Goal: Find specific page/section: Find specific page/section

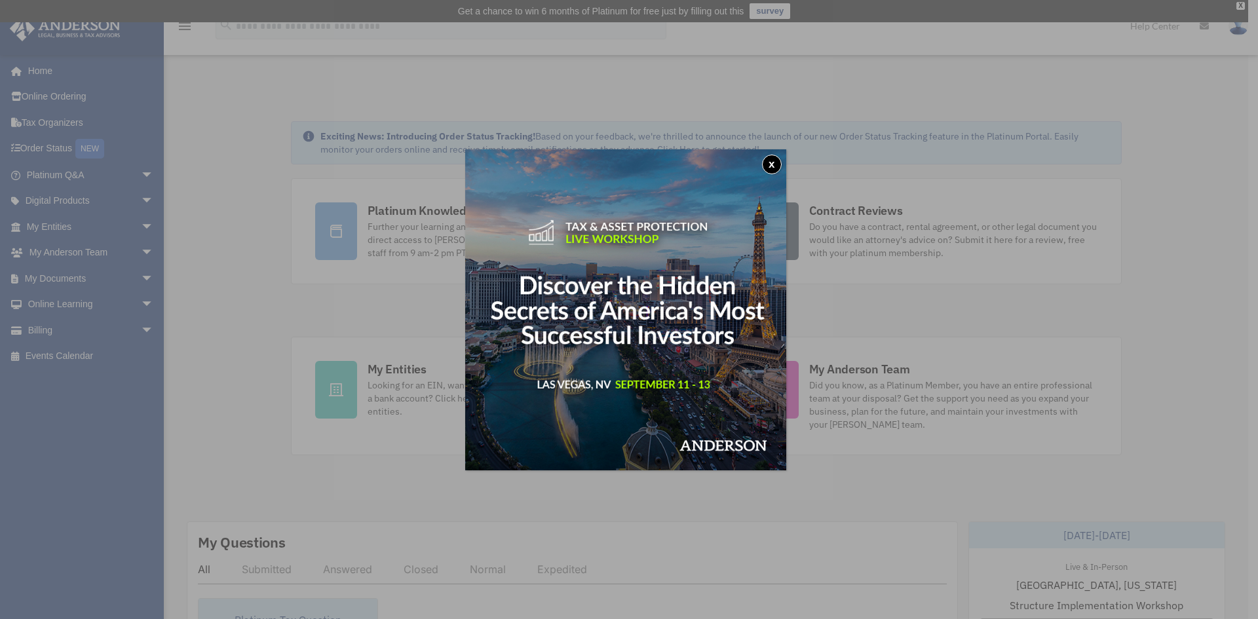
drag, startPoint x: 778, startPoint y: 159, endPoint x: 765, endPoint y: 166, distance: 15.0
click at [778, 159] on button "x" at bounding box center [772, 165] width 20 height 20
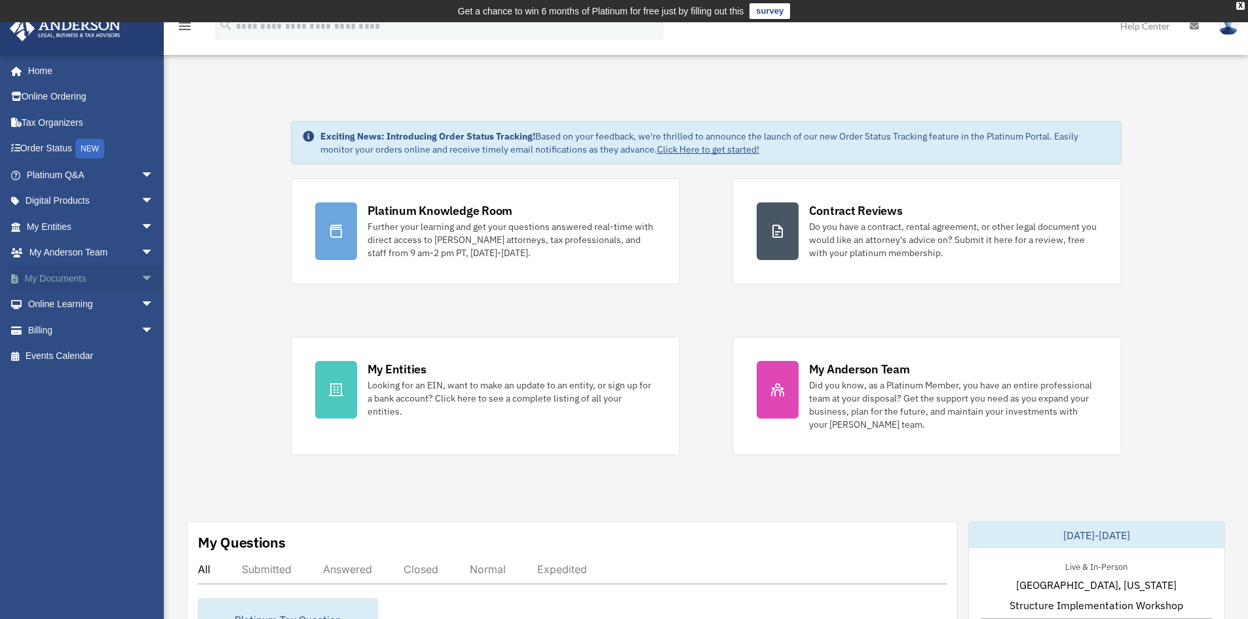
drag, startPoint x: 87, startPoint y: 278, endPoint x: 76, endPoint y: 289, distance: 15.8
click at [86, 278] on link "My Documents arrow_drop_down" at bounding box center [91, 278] width 164 height 26
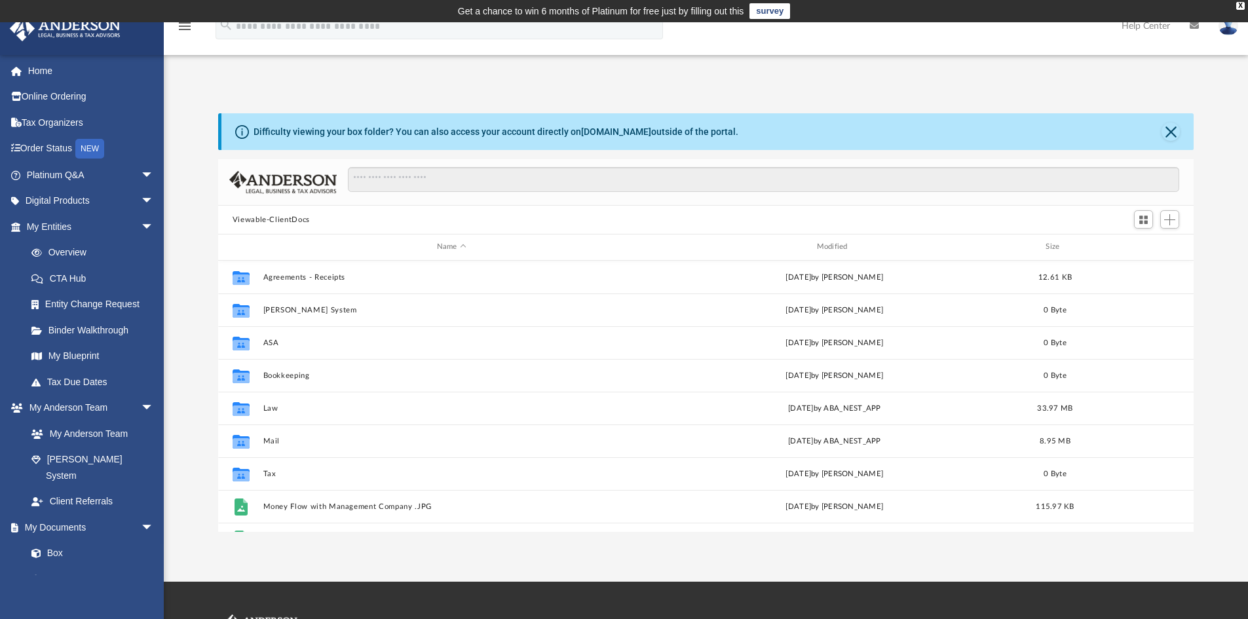
scroll to position [288, 966]
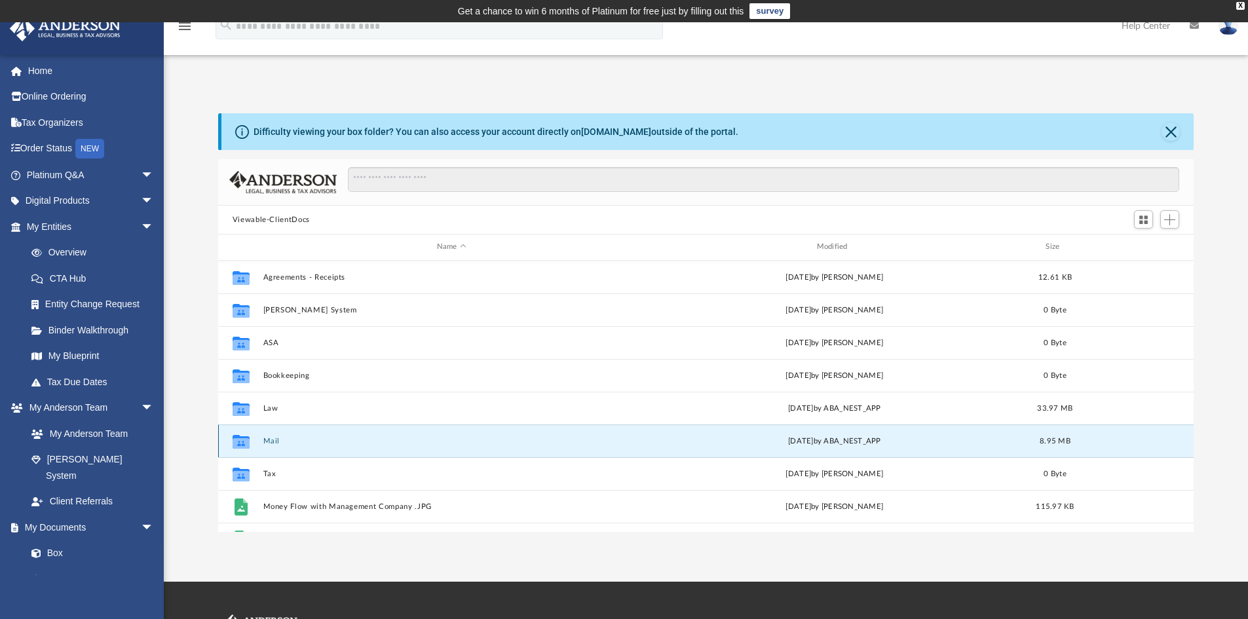
click at [270, 442] on button "Mail" at bounding box center [451, 441] width 377 height 9
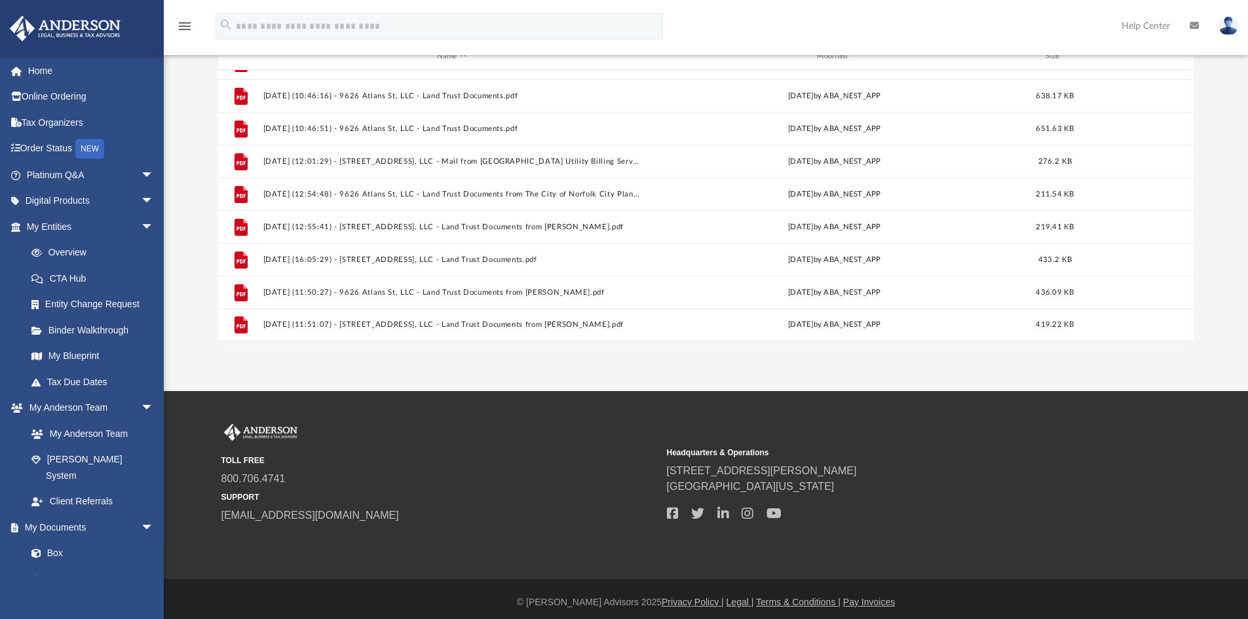
scroll to position [197, 0]
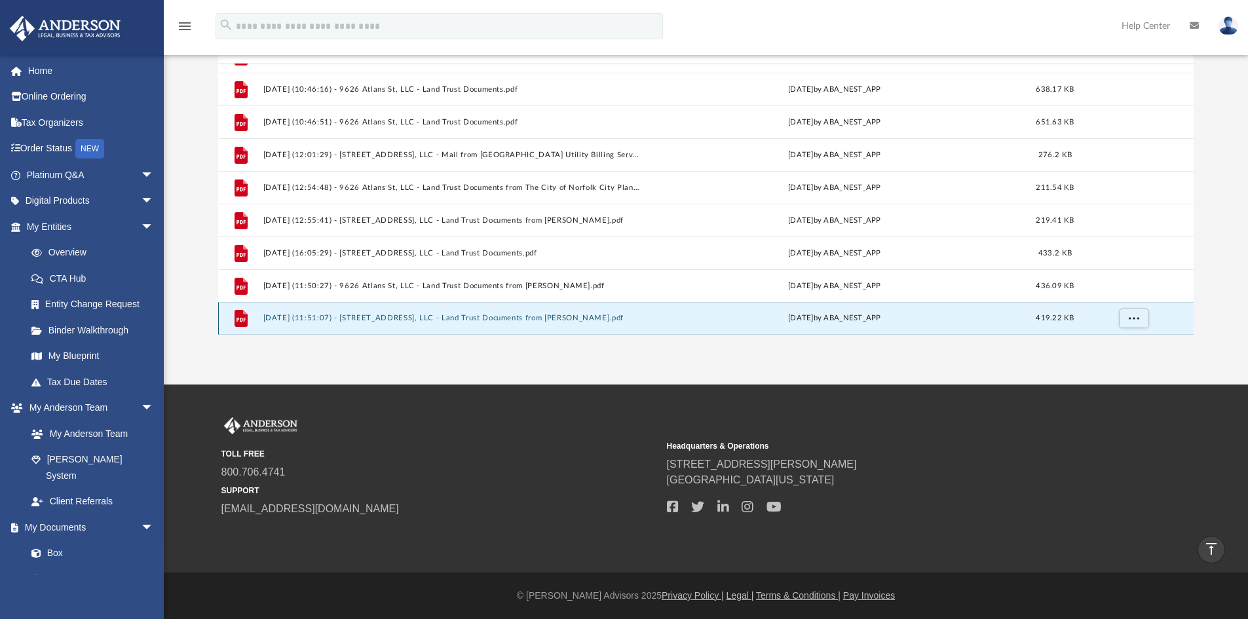
click at [497, 317] on button "2025.08.25 (11:51:07) - 9523 Chesapeake St, LLC - Land Trust Documents from Ric…" at bounding box center [451, 318] width 377 height 9
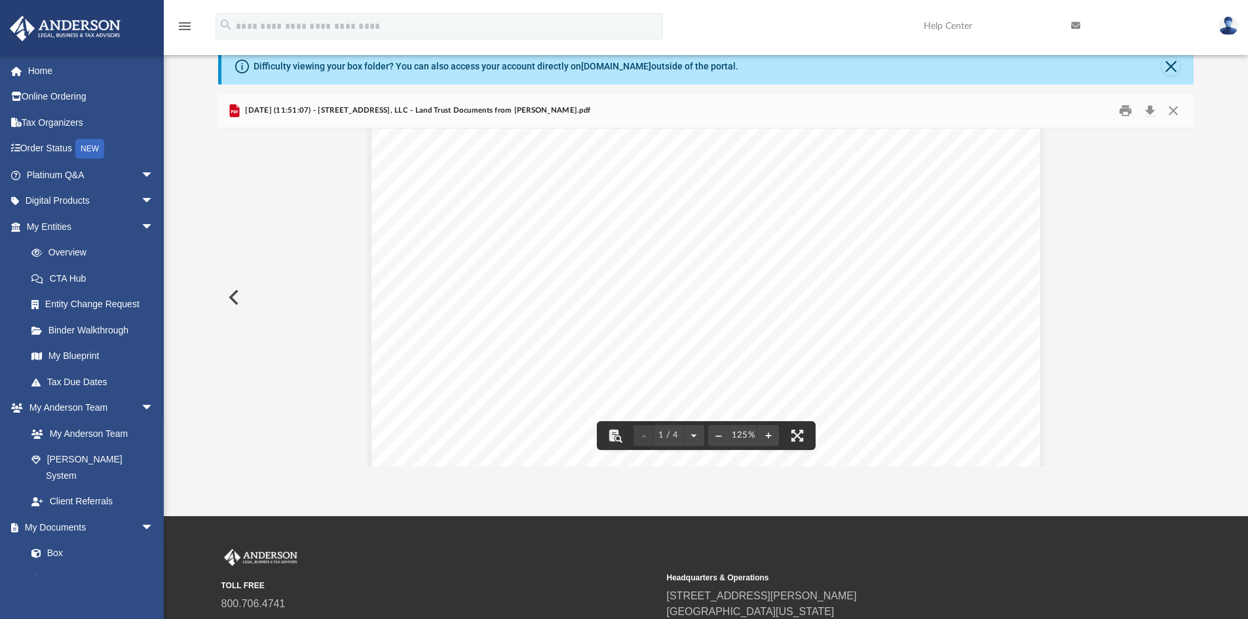
scroll to position [0, 0]
